Goal: Transaction & Acquisition: Purchase product/service

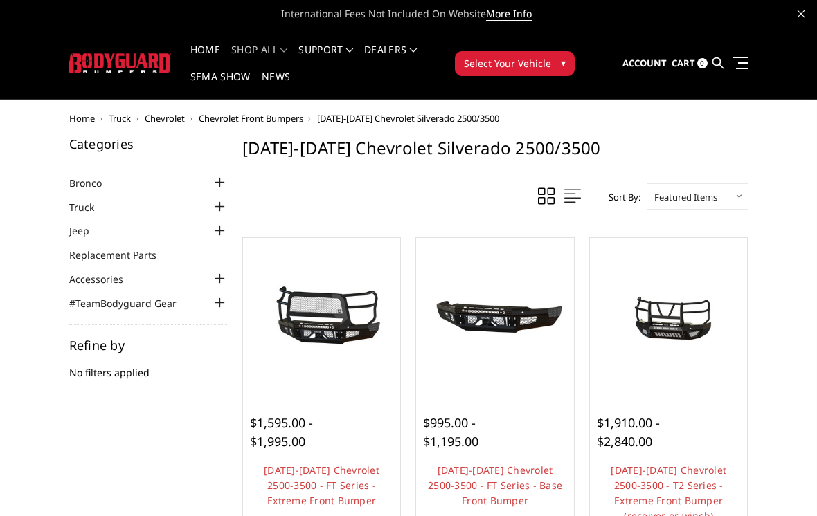
click at [557, 65] on button "Select Your Vehicle ▾" at bounding box center [515, 63] width 120 height 25
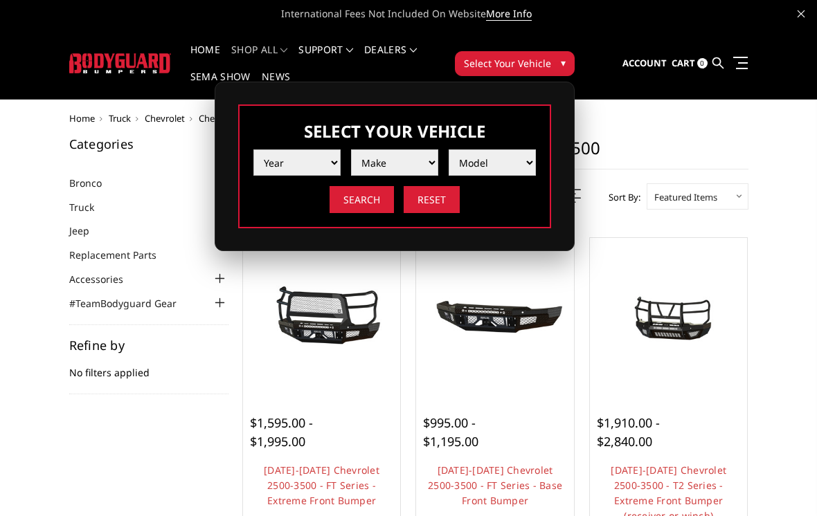
click at [325, 162] on select "Year [DATE] 2024 2023 2022 2021 2020 2019 2018 2017 2016 2015 2014 2013 2012 20…" at bounding box center [296, 163] width 87 height 26
select select "yr_2007"
click at [424, 162] on select "Make Chevrolet Ford GMC Ram Toyota" at bounding box center [394, 163] width 87 height 26
select select "mk_chevrolet"
click at [516, 161] on select "Model Silverado 1500 Silverado 2500 / 3500 Tahoe/Suburban 1500" at bounding box center [492, 163] width 87 height 26
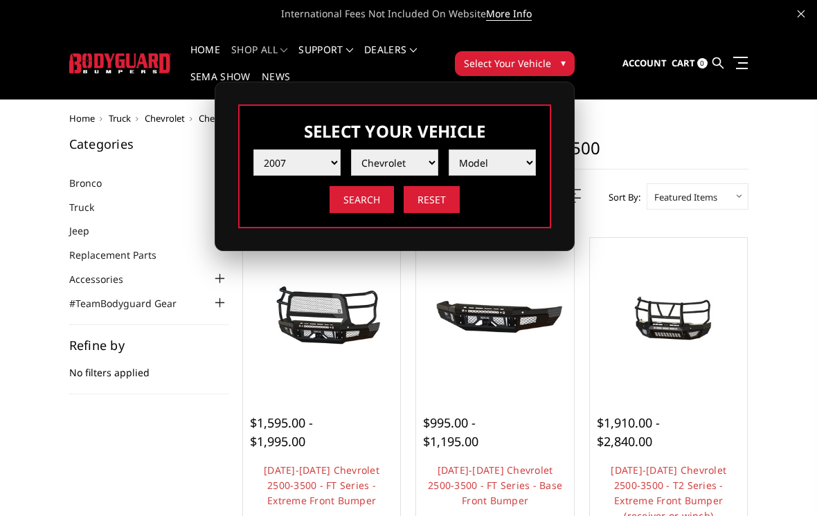
select select "md_silverado-2500-3500"
click at [517, 161] on select "Model Silverado 1500 Silverado 2500 / 3500 Tahoe/Suburban 1500" at bounding box center [492, 163] width 87 height 26
click at [373, 205] on input "Search" at bounding box center [362, 199] width 64 height 27
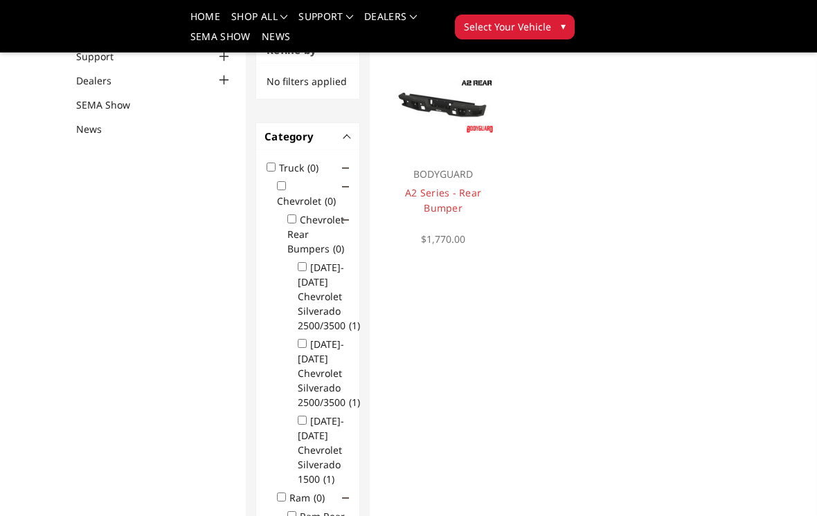
scroll to position [140, 0]
click at [307, 272] on input "2001-2007 Chevrolet Silverado 2500/3500 (1)" at bounding box center [302, 267] width 9 height 9
checkbox input "true"
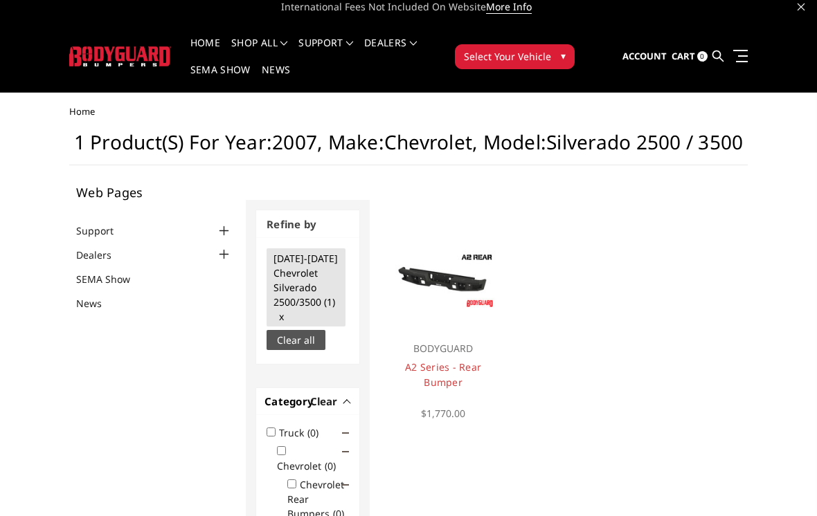
scroll to position [0, 0]
